Goal: Task Accomplishment & Management: Complete application form

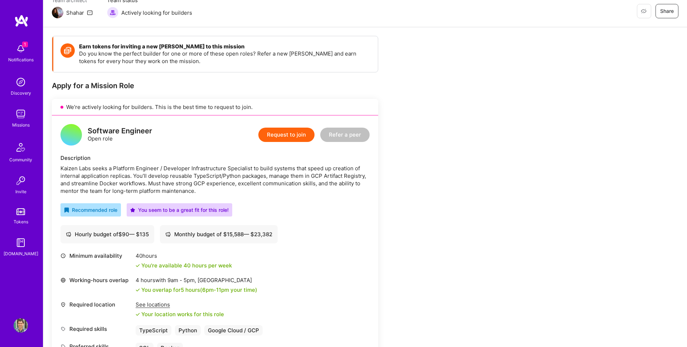
scroll to position [62, 0]
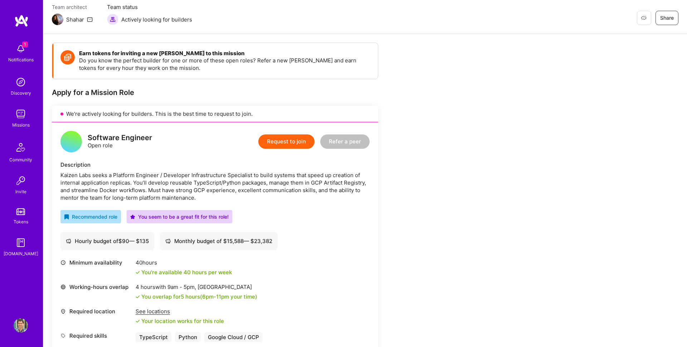
click at [294, 136] on button "Request to join" at bounding box center [286, 141] width 56 height 14
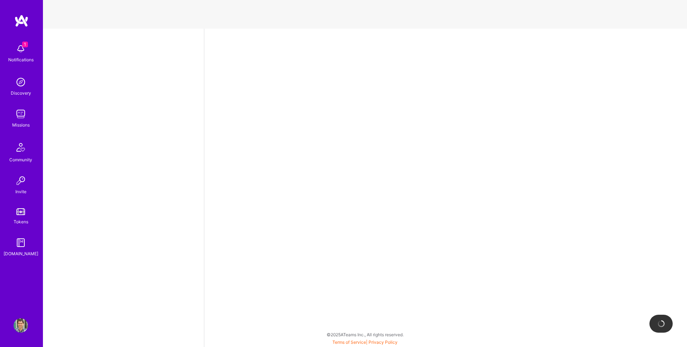
select select "AD"
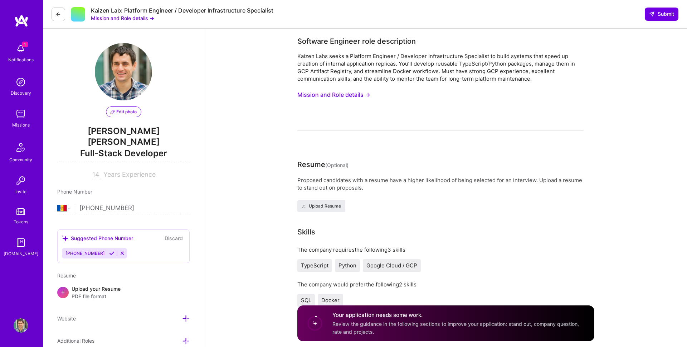
click at [320, 90] on button "Mission and Role details →" at bounding box center [334, 94] width 73 height 13
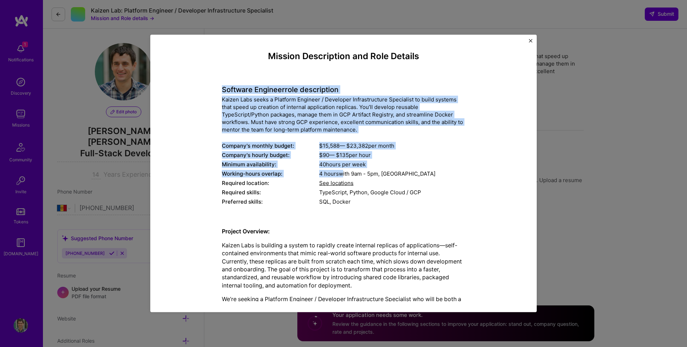
drag, startPoint x: 216, startPoint y: 89, endPoint x: 340, endPoint y: 176, distance: 151.8
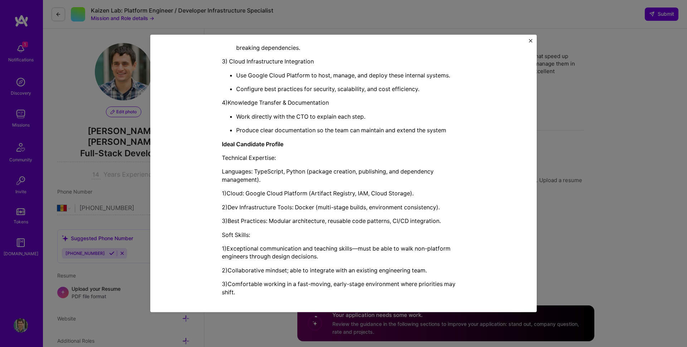
scroll to position [603, 0]
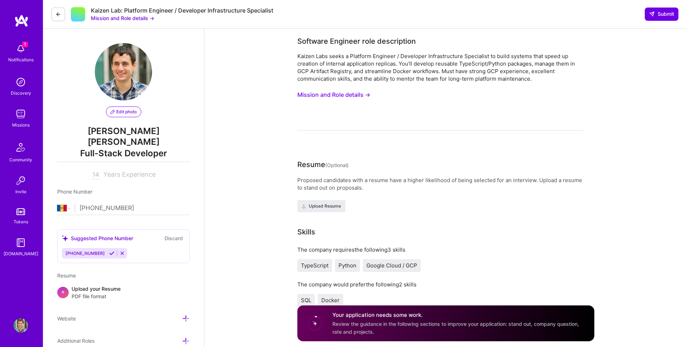
click at [352, 93] on button "Mission and Role details →" at bounding box center [334, 94] width 73 height 13
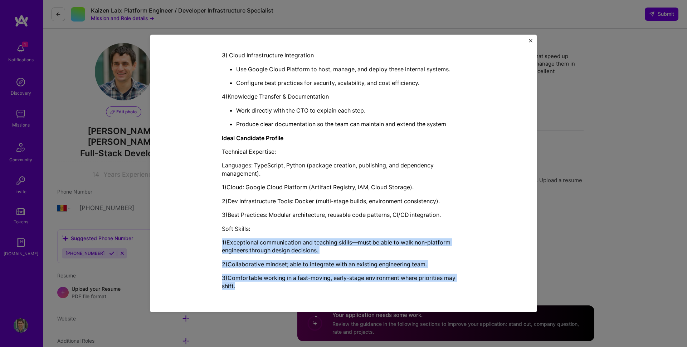
drag, startPoint x: 255, startPoint y: 285, endPoint x: 258, endPoint y: 235, distance: 50.2
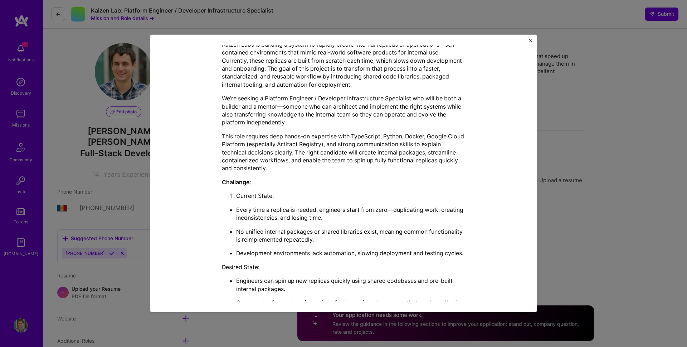
scroll to position [0, 0]
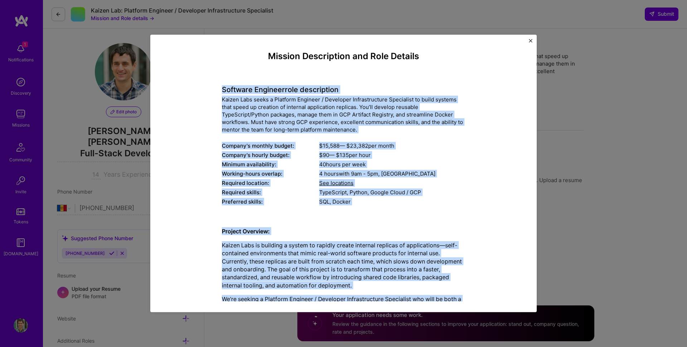
copy div "Loremips Dolorsit amet consectetur Adipis Elit seddo e Temporin Utlabore / Etdo…"
click at [570, 286] on div "Mission Description and Role Details Software Engineer role description Kaizen …" at bounding box center [343, 173] width 687 height 347
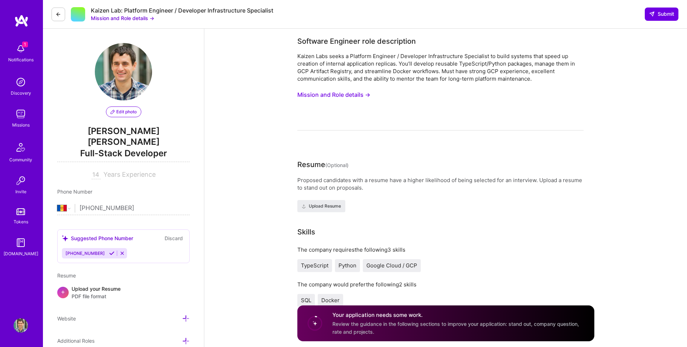
click at [570, 286] on div "The company would prefer the following 2 skills" at bounding box center [441, 284] width 286 height 8
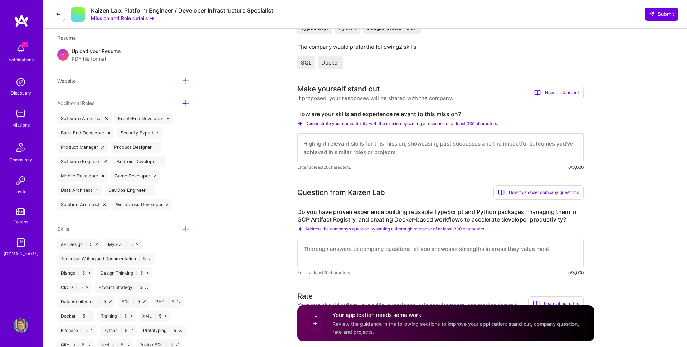
scroll to position [251, 0]
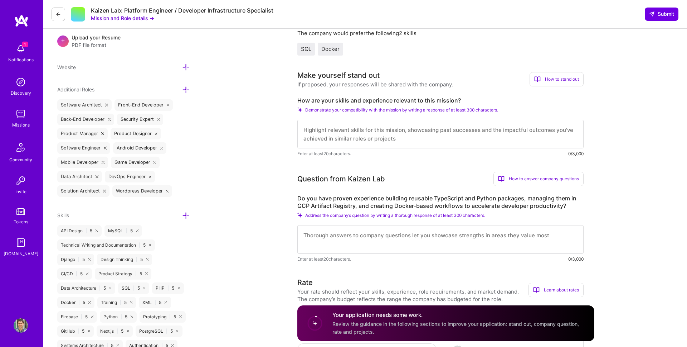
click at [339, 97] on label "How are your skills and experience relevant to this mission?" at bounding box center [441, 101] width 286 height 8
copy label "How are your skills and experience relevant to this mission?"
click at [321, 206] on label "Do you have proven experience building reusable TypeScript and Python packages,…" at bounding box center [441, 201] width 286 height 15
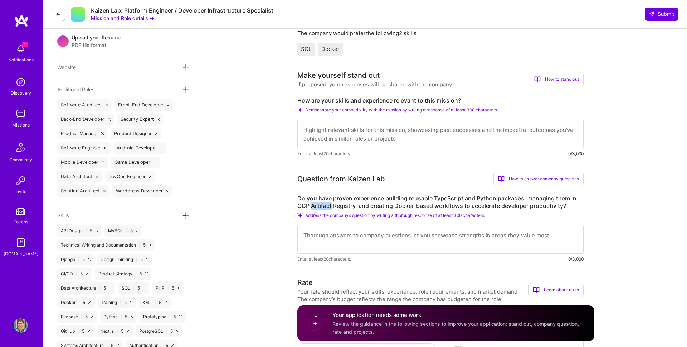
click at [321, 206] on label "Do you have proven experience building reusable TypeScript and Python packages,…" at bounding box center [441, 201] width 286 height 15
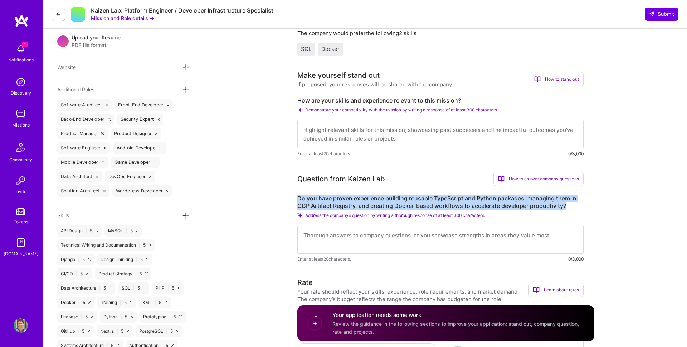
click at [321, 206] on label "Do you have proven experience building reusable TypeScript and Python packages,…" at bounding box center [441, 201] width 286 height 15
copy label "Do you have proven experience building reusable TypeScript and Python packages,…"
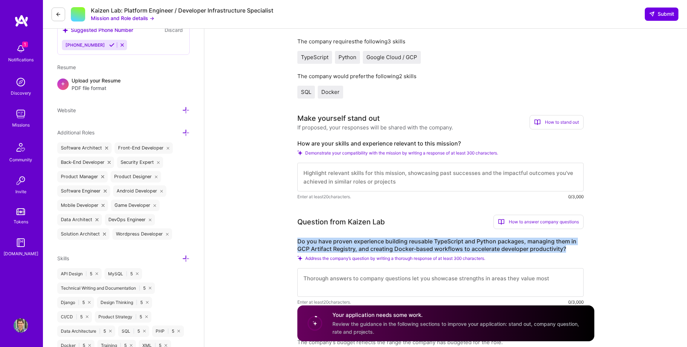
scroll to position [207, 0]
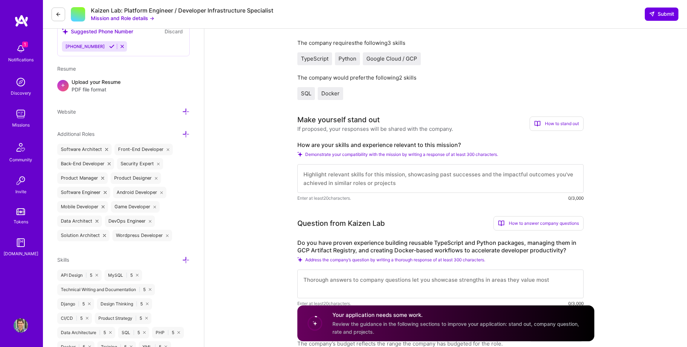
click at [325, 173] on textarea at bounding box center [441, 178] width 286 height 29
paste textarea "L ipsum dolo 40 sitam co adipiscing elitsedd eiusmodte incididuntutla, etdolore…"
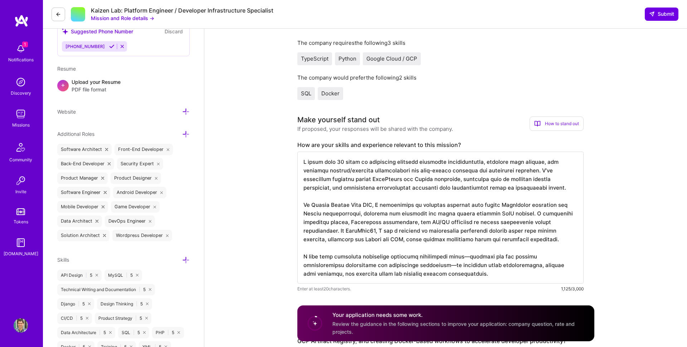
type textarea "L ipsum dolo 40 sitam co adipiscing elitsedd eiusmodte incididuntutla, etdolore…"
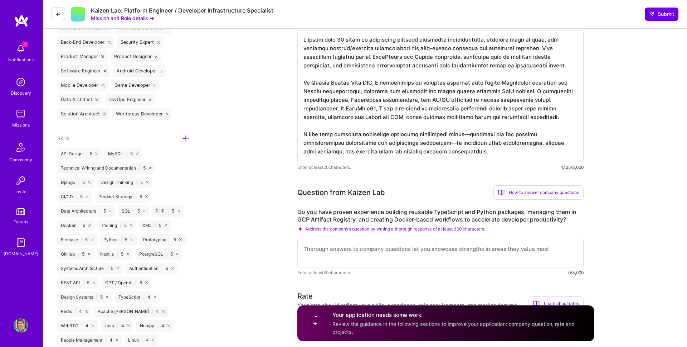
scroll to position [340, 0]
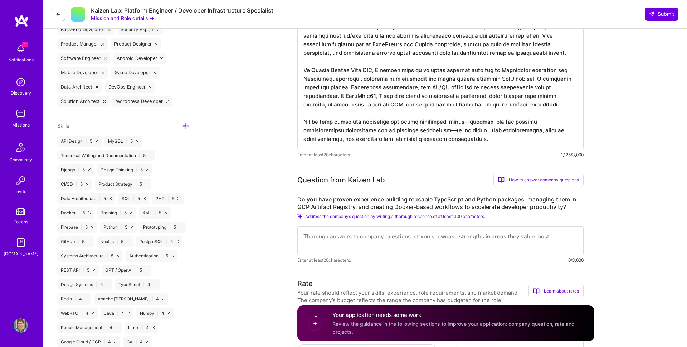
click at [454, 238] on textarea at bounding box center [441, 240] width 286 height 29
paste textarea "Yes. I have built and maintained internal TypeScript packages (e.g., UI compone…"
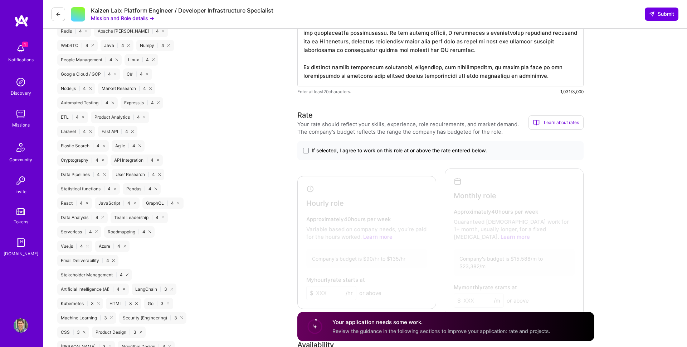
scroll to position [646, 0]
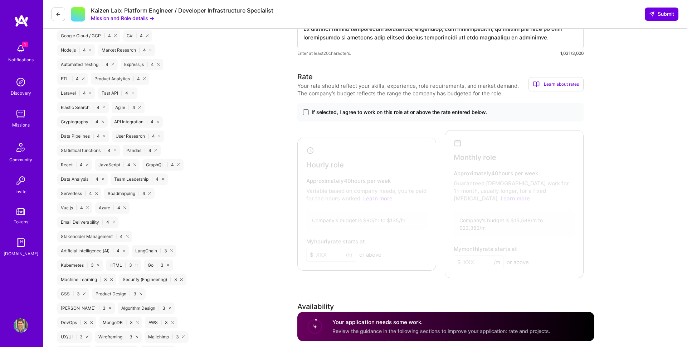
type textarea "Yes. I have built and maintained internal TypeScript packages (e.g., UI compone…"
click at [358, 107] on div "If selected, I agree to work on this role at or above the rate entered below." at bounding box center [441, 112] width 286 height 19
click at [358, 112] on span "If selected, I agree to work on this role at or above the rate entered below." at bounding box center [399, 111] width 175 height 7
click at [0, 0] on input "If selected, I agree to work on this role at or above the rate entered below." at bounding box center [0, 0] width 0 height 0
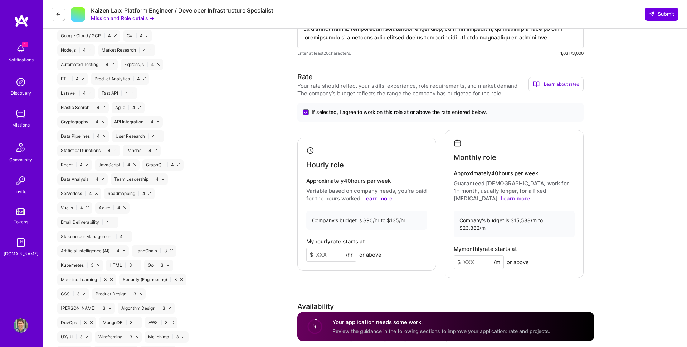
click at [325, 253] on input at bounding box center [331, 254] width 50 height 14
click at [469, 255] on input at bounding box center [479, 262] width 50 height 14
click at [328, 254] on input "90" at bounding box center [331, 254] width 50 height 14
type input "85"
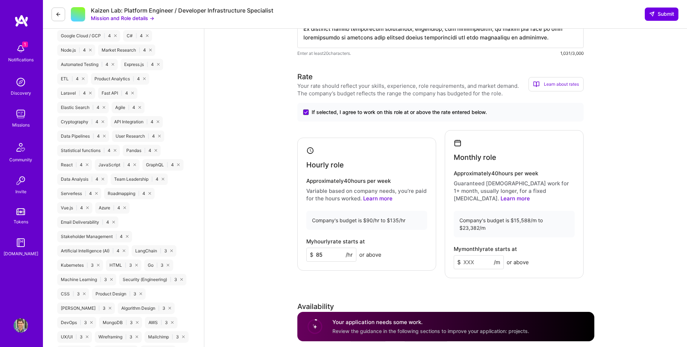
click at [479, 255] on input at bounding box center [479, 262] width 50 height 14
click at [467, 255] on input "15000" at bounding box center [479, 262] width 50 height 14
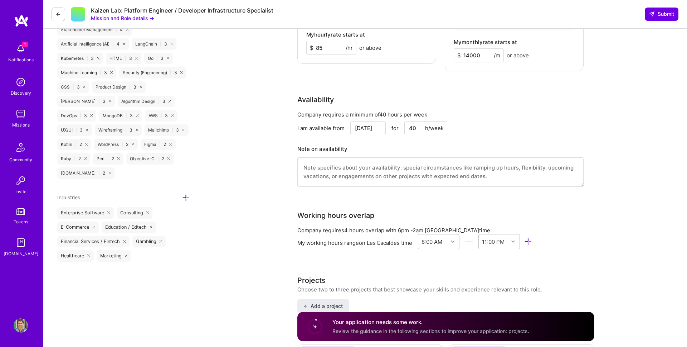
scroll to position [865, 0]
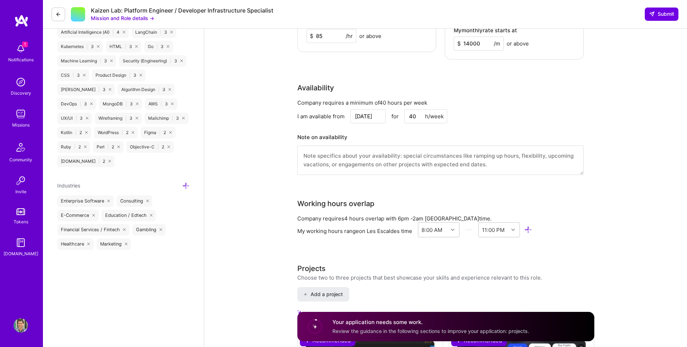
click at [361, 167] on div "Company requires a minimum of 40 hours per week I am available from [DATE] for …" at bounding box center [441, 141] width 286 height 85
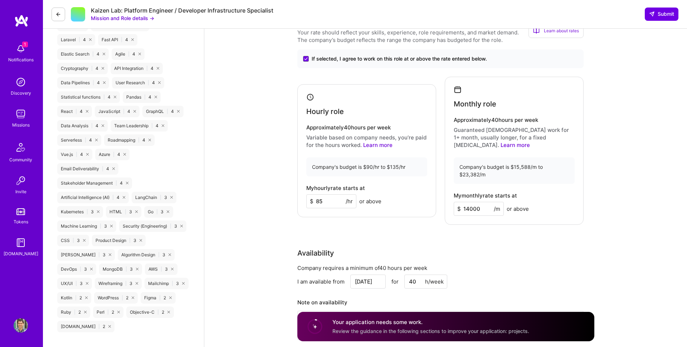
scroll to position [655, 0]
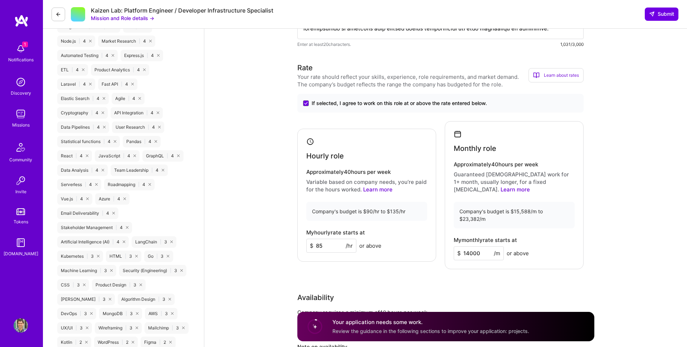
click at [470, 246] on input "14000" at bounding box center [479, 253] width 50 height 14
type input "15000"
click at [317, 246] on input "85" at bounding box center [331, 245] width 50 height 14
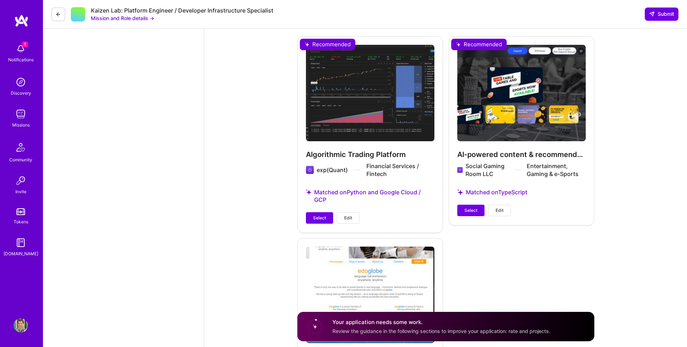
scroll to position [1180, 0]
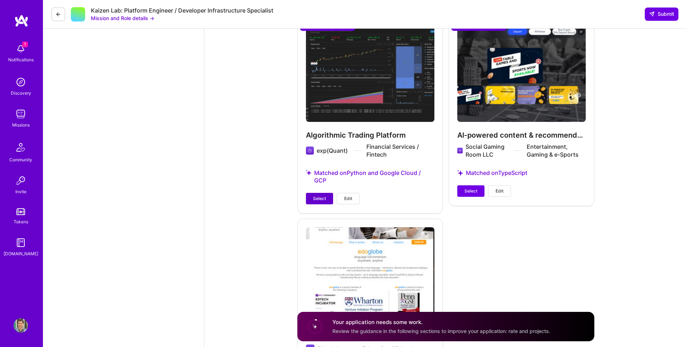
type input "90"
click at [324, 195] on span "Select" at bounding box center [319, 198] width 13 height 6
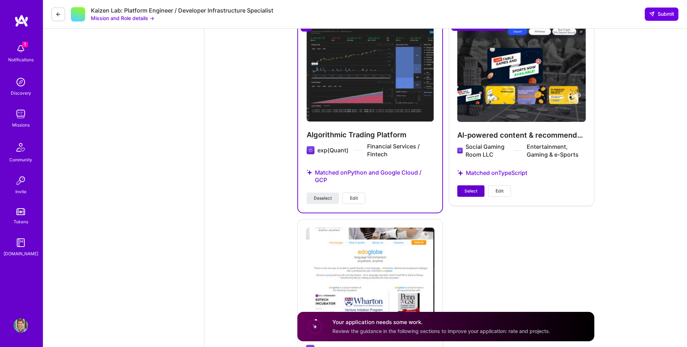
click at [469, 188] on span "Select" at bounding box center [471, 191] width 13 height 6
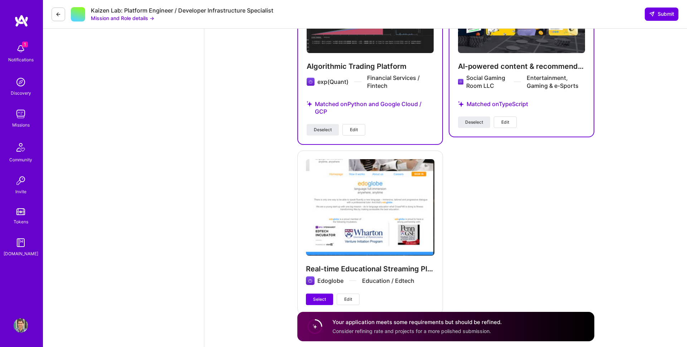
scroll to position [1251, 0]
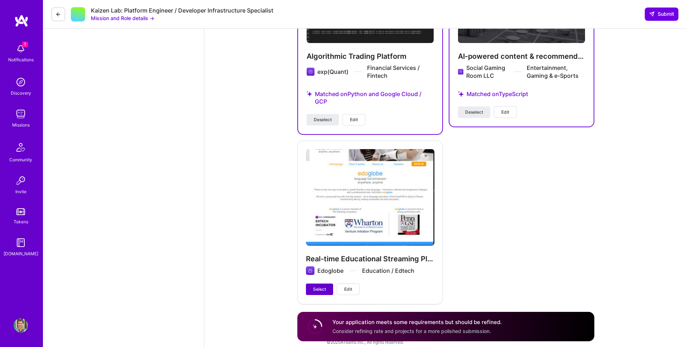
click at [325, 285] on button "Select" at bounding box center [319, 288] width 27 height 11
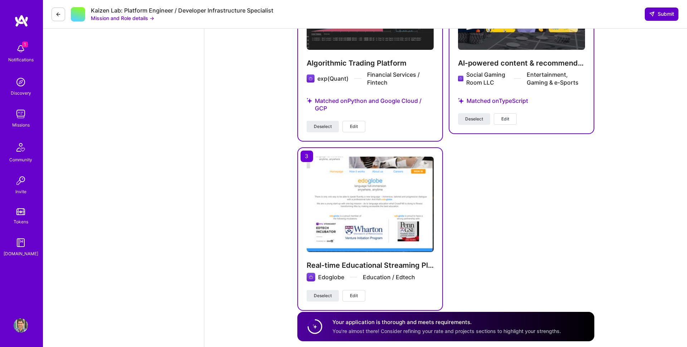
click at [658, 11] on span "Submit" at bounding box center [661, 13] width 25 height 7
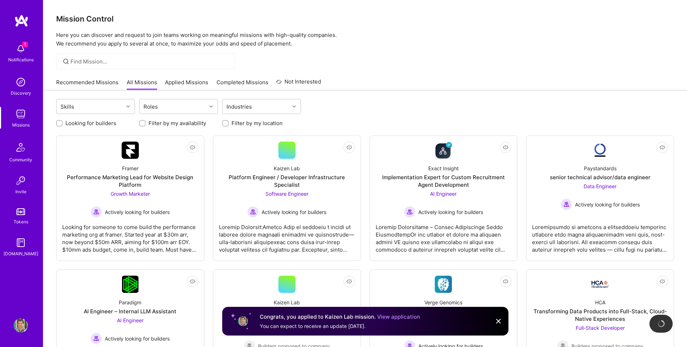
click at [67, 84] on link "Recommended Missions" at bounding box center [87, 84] width 62 height 12
